Goal: Task Accomplishment & Management: Use online tool/utility

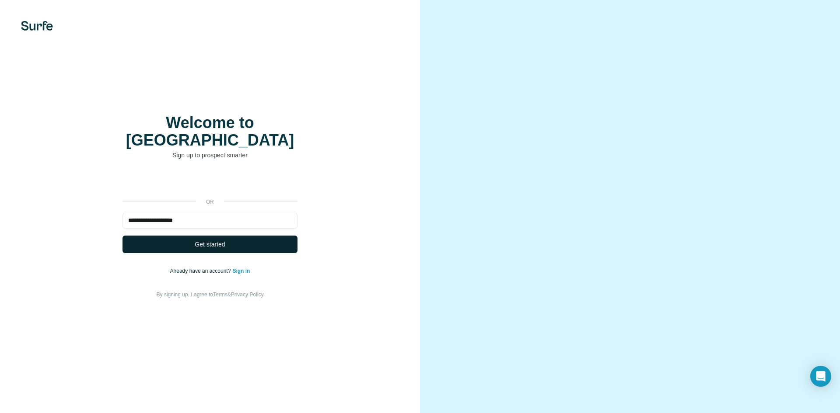
type input "**********"
click at [231, 239] on button "Get started" at bounding box center [209, 244] width 175 height 17
click at [232, 239] on button "Get started" at bounding box center [209, 244] width 175 height 17
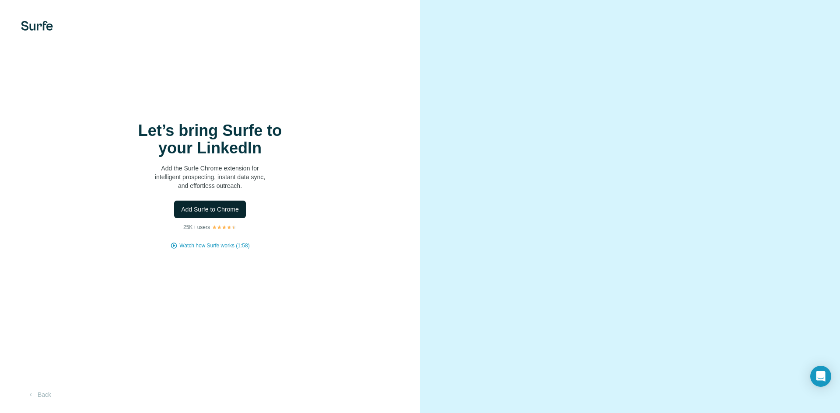
click at [210, 214] on button "Add Surfe to Chrome" at bounding box center [210, 209] width 72 height 17
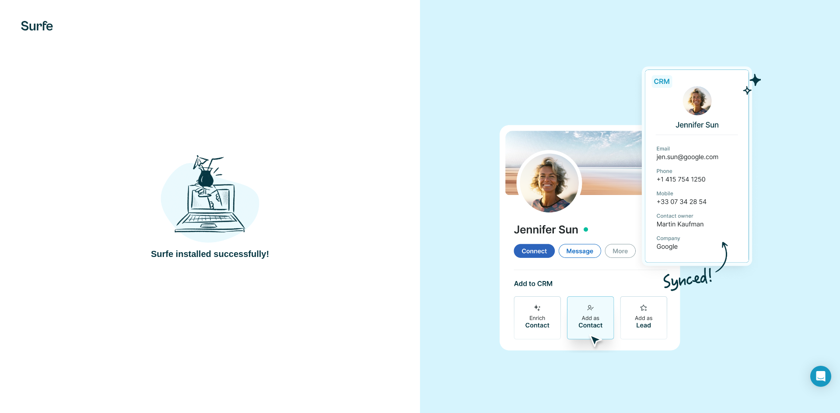
click at [388, 73] on div "Surfe installed successfully!" at bounding box center [210, 206] width 420 height 413
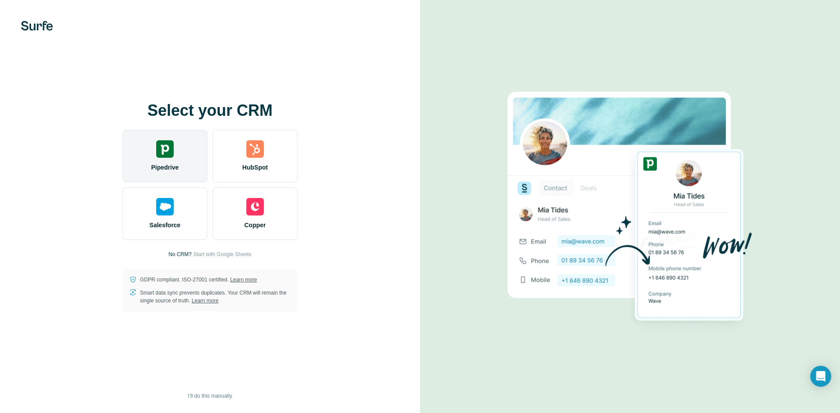
click at [167, 148] on img at bounding box center [164, 148] width 17 height 17
click at [170, 166] on span "Pipedrive" at bounding box center [165, 167] width 28 height 9
click at [145, 128] on div "Select your CRM Pipedrive HubSpot Salesforce Copper No CRM? Start with Google S…" at bounding box center [209, 207] width 385 height 210
click at [169, 151] on img at bounding box center [164, 148] width 17 height 17
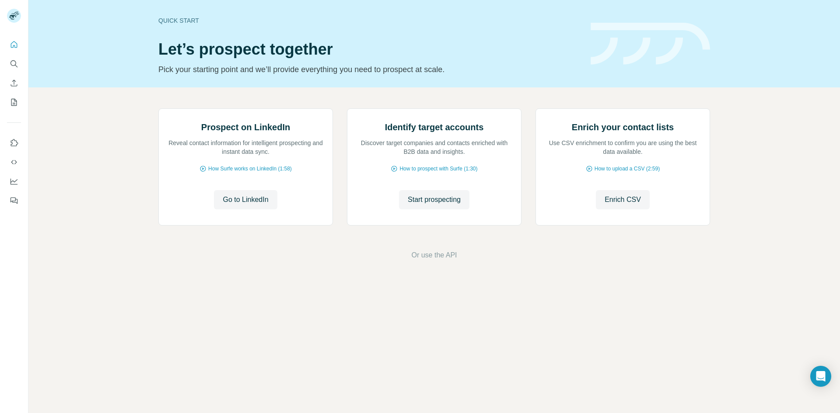
click at [70, 61] on div "Quick start Let’s prospect together Pick your starting point and we’ll provide …" at bounding box center [433, 43] width 811 height 87
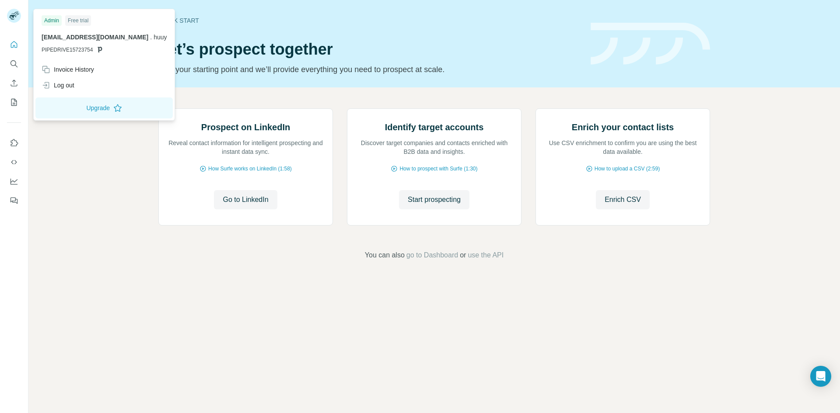
click at [13, 15] on icon at bounding box center [12, 17] width 7 height 5
click at [94, 150] on div "Prospect on LinkedIn Reveal contact information for intelligent prospecting and…" at bounding box center [433, 184] width 811 height 194
